Goal: Task Accomplishment & Management: Complete application form

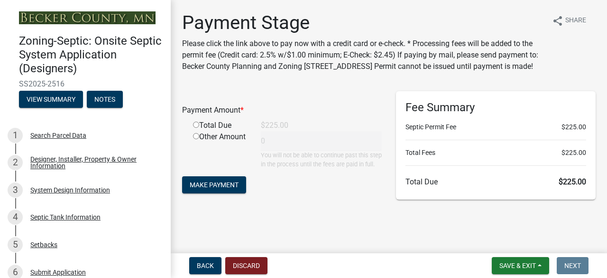
click at [195, 128] on input "radio" at bounding box center [196, 124] width 6 height 6
radio input "true"
type input "225"
click at [237, 188] on span "Make Payment" at bounding box center [214, 185] width 49 height 8
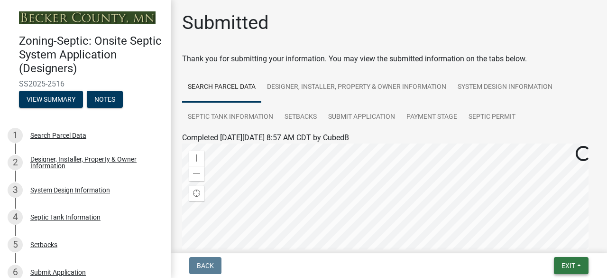
click at [567, 266] on span "Exit" at bounding box center [569, 265] width 14 height 8
click at [550, 240] on button "Save & Exit" at bounding box center [551, 240] width 76 height 23
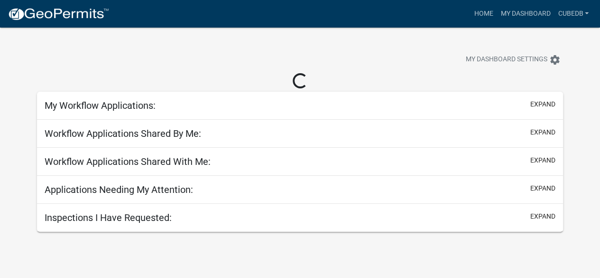
select select "3: 100"
